Goal: Task Accomplishment & Management: Manage account settings

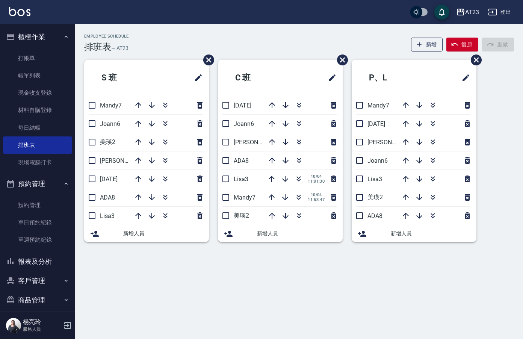
scroll to position [7, 0]
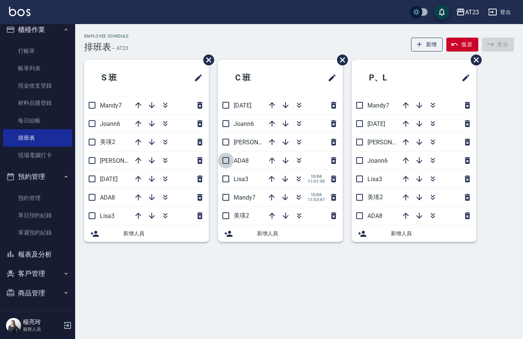
drag, startPoint x: 225, startPoint y: 158, endPoint x: 232, endPoint y: 155, distance: 6.9
click at [225, 158] on input "checkbox" at bounding box center [226, 161] width 16 height 16
checkbox input "true"
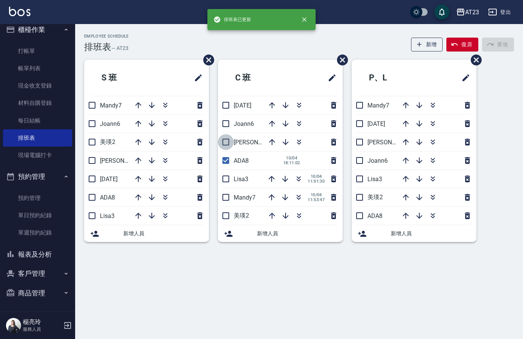
click at [224, 142] on input "checkbox" at bounding box center [226, 142] width 16 height 16
checkbox input "true"
click at [226, 122] on input "checkbox" at bounding box center [226, 124] width 16 height 16
checkbox input "true"
click at [225, 104] on input "checkbox" at bounding box center [226, 105] width 16 height 16
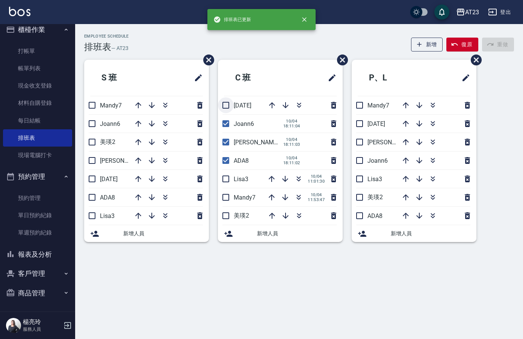
checkbox input "true"
drag, startPoint x: 271, startPoint y: 176, endPoint x: 255, endPoint y: 164, distance: 21.0
click at [271, 176] on icon "button" at bounding box center [271, 178] width 9 height 9
click at [223, 158] on input "checkbox" at bounding box center [226, 161] width 16 height 16
checkbox input "false"
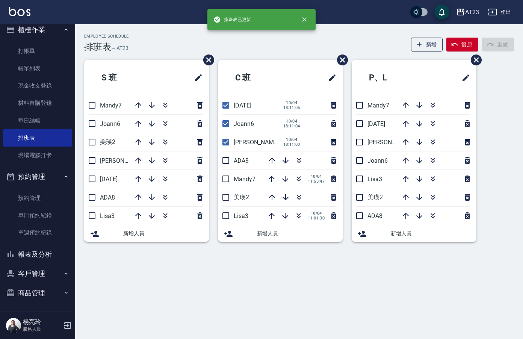
click at [224, 145] on input "checkbox" at bounding box center [226, 142] width 16 height 16
checkbox input "false"
click at [224, 124] on input "checkbox" at bounding box center [226, 124] width 16 height 16
checkbox input "false"
click at [227, 105] on input "checkbox" at bounding box center [226, 105] width 16 height 16
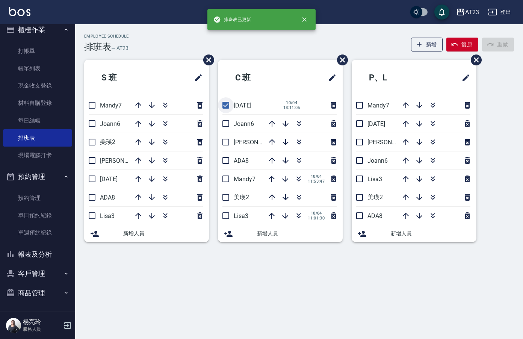
checkbox input "false"
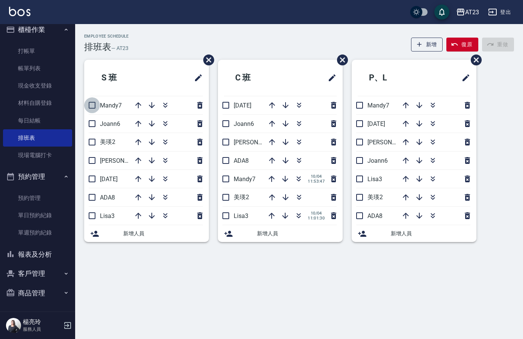
click at [96, 106] on input "checkbox" at bounding box center [92, 105] width 16 height 16
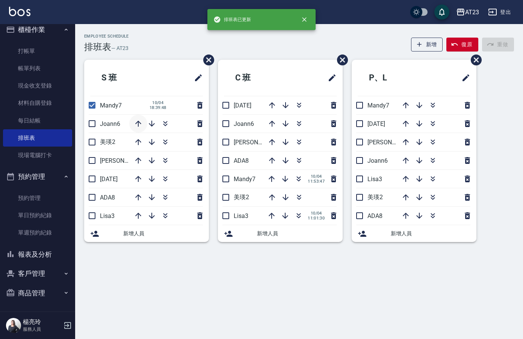
click at [139, 126] on icon "button" at bounding box center [138, 123] width 9 height 9
click at [93, 104] on input "checkbox" at bounding box center [92, 105] width 16 height 16
checkbox input "false"
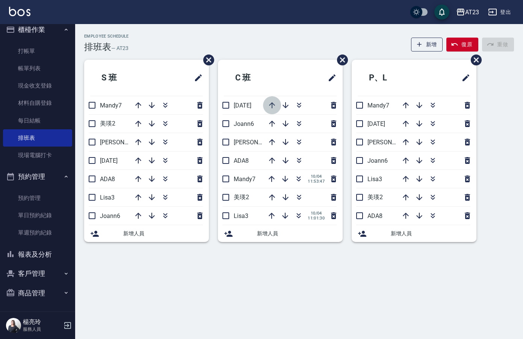
click at [274, 102] on icon "button" at bounding box center [272, 105] width 9 height 9
